Goal: Transaction & Acquisition: Purchase product/service

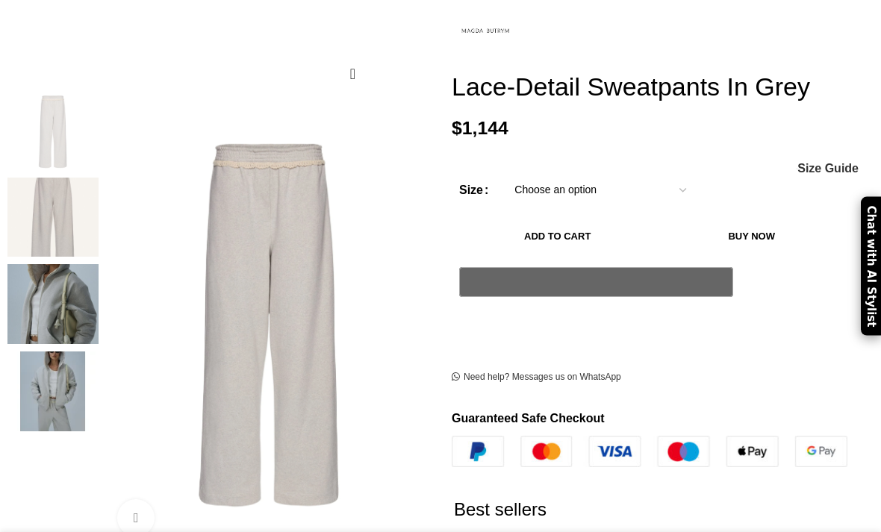
scroll to position [222, 0]
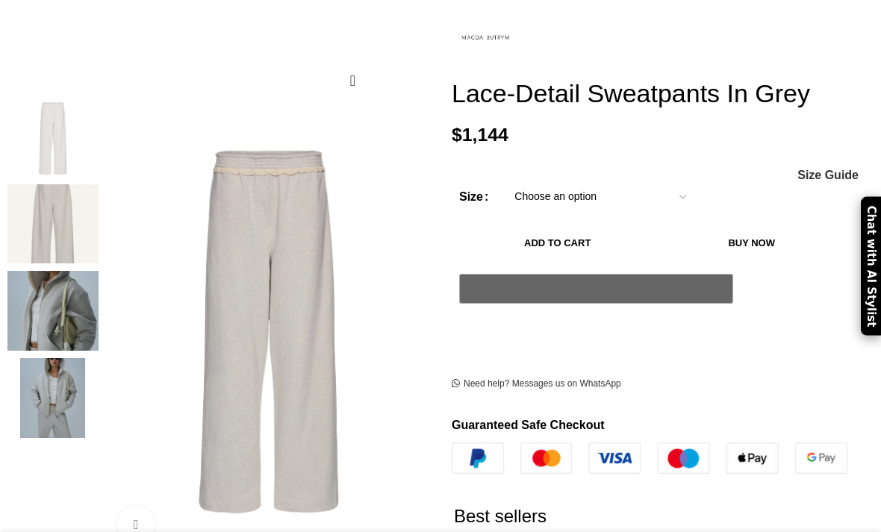
click at [63, 383] on img at bounding box center [52, 398] width 91 height 80
click at [68, 399] on img at bounding box center [52, 398] width 91 height 80
click at [74, 377] on img "4 / 4" at bounding box center [52, 398] width 91 height 80
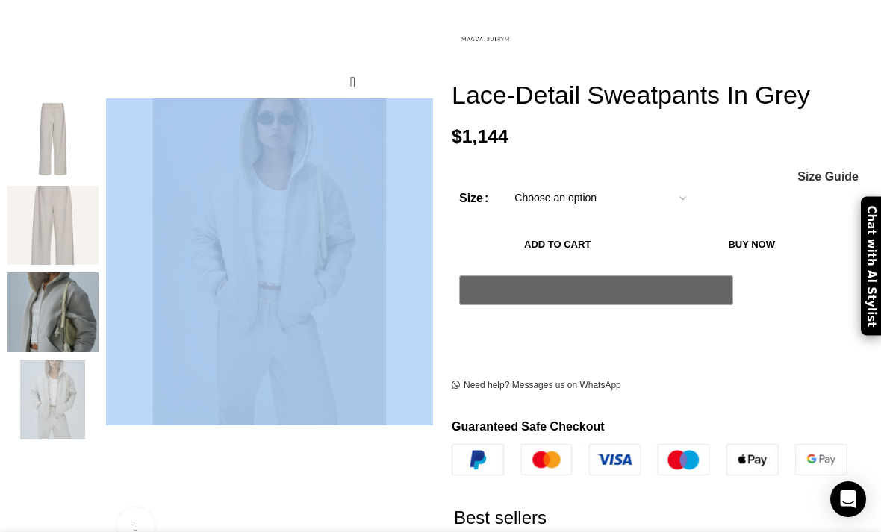
click at [555, 531] on h2 "Best sellers" at bounding box center [652, 517] width 396 height 85
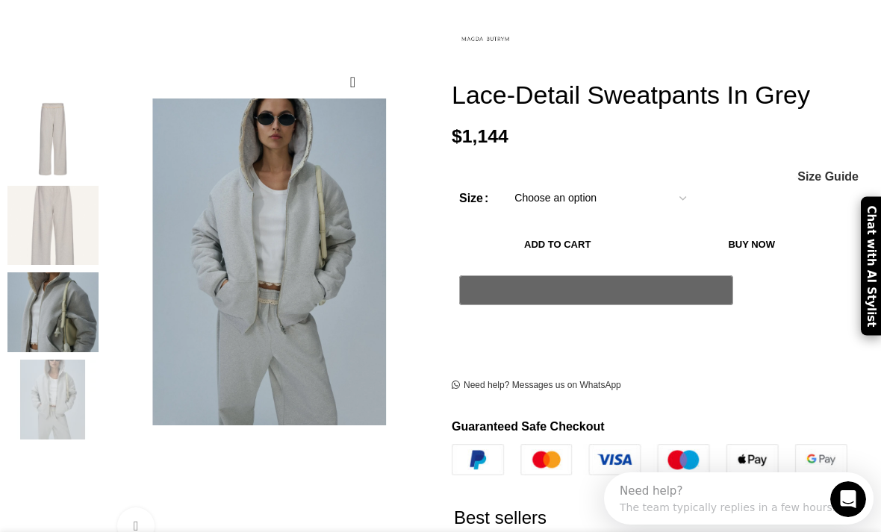
scroll to position [0, 0]
click at [63, 295] on img "3 / 4" at bounding box center [52, 312] width 91 height 80
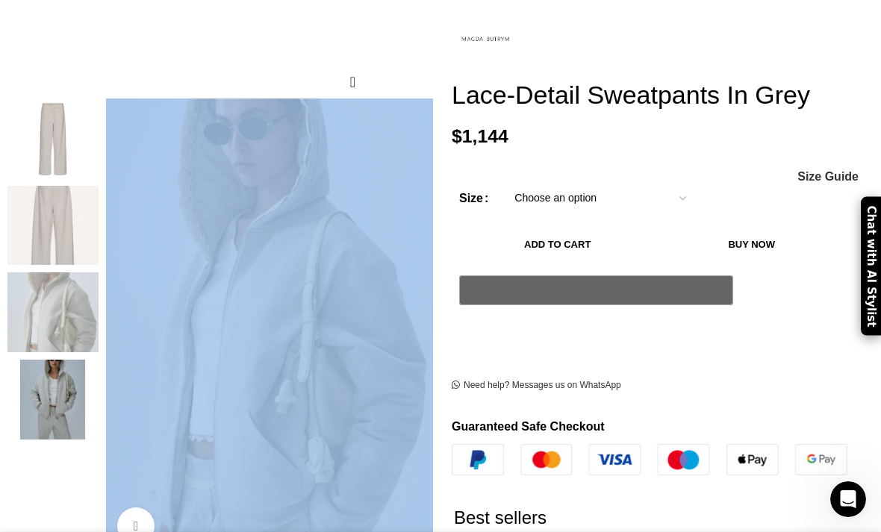
click at [220, 531] on div "Add to wishlist Click to enlarge" at bounding box center [219, 291] width 425 height 573
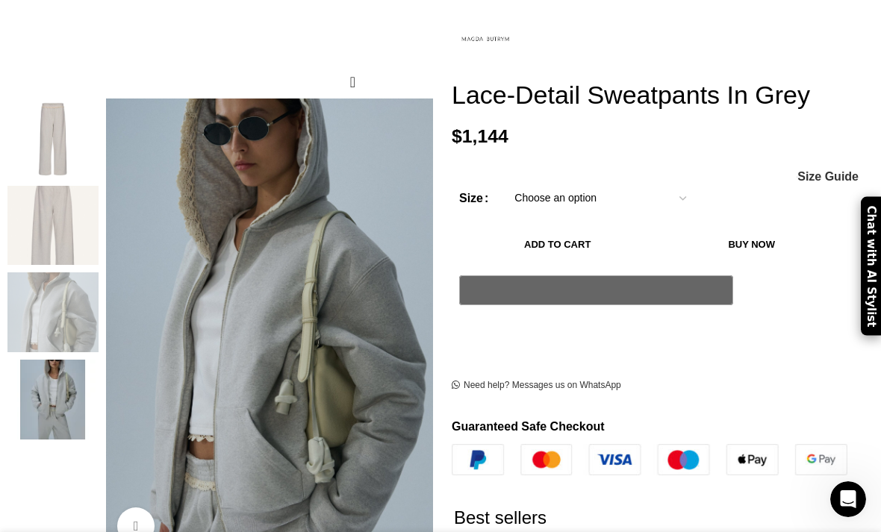
scroll to position [0, 299]
click at [78, 148] on img "1 / 4" at bounding box center [52, 139] width 91 height 80
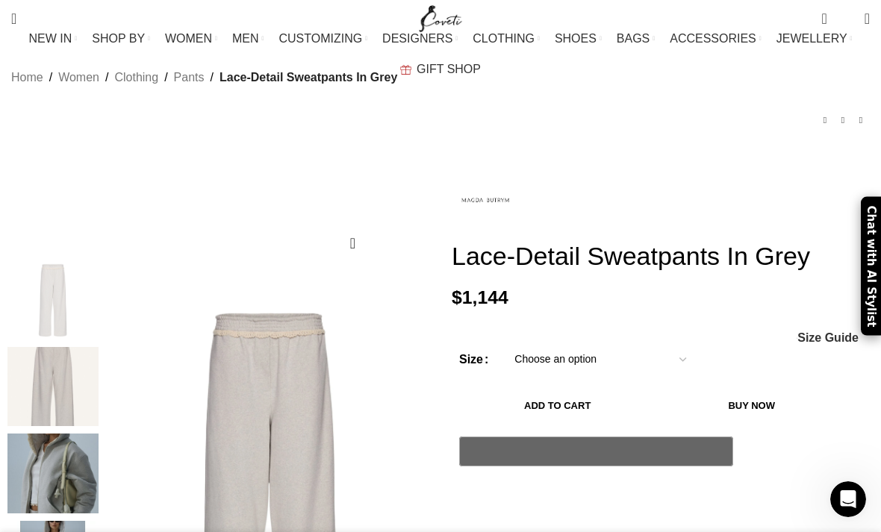
scroll to position [0, 0]
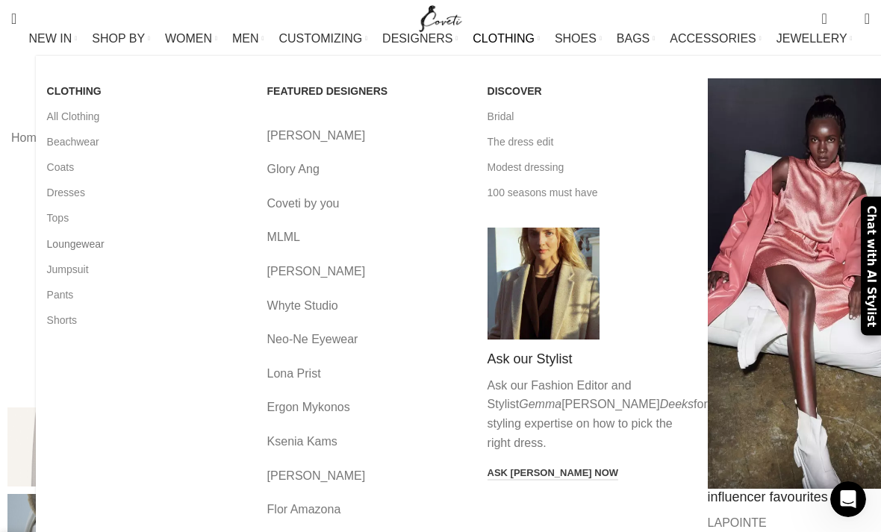
click at [60, 257] on link "Loungewear" at bounding box center [146, 243] width 198 height 25
